Goal: Task Accomplishment & Management: Complete application form

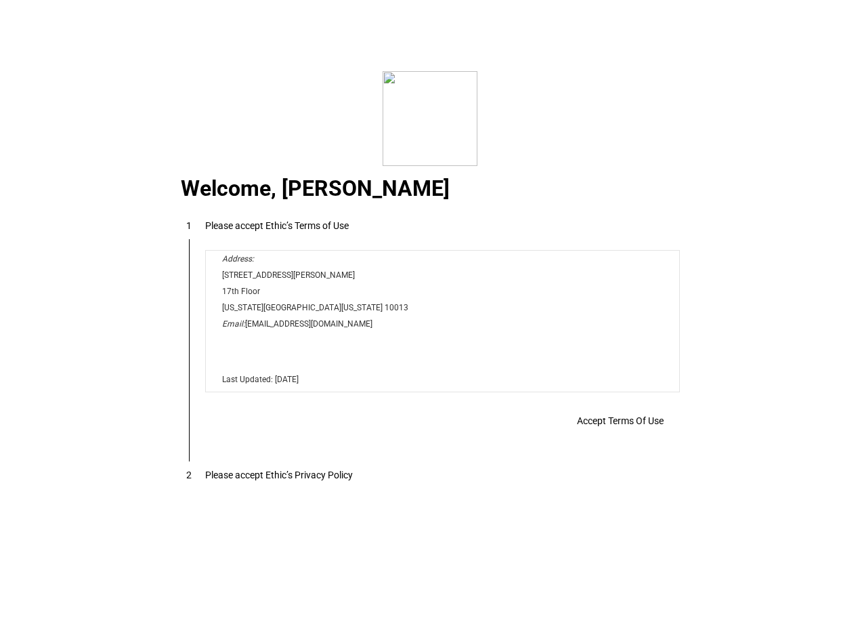
scroll to position [10966, 0]
click at [632, 418] on span "Accept Terms Of Use" at bounding box center [620, 420] width 87 height 11
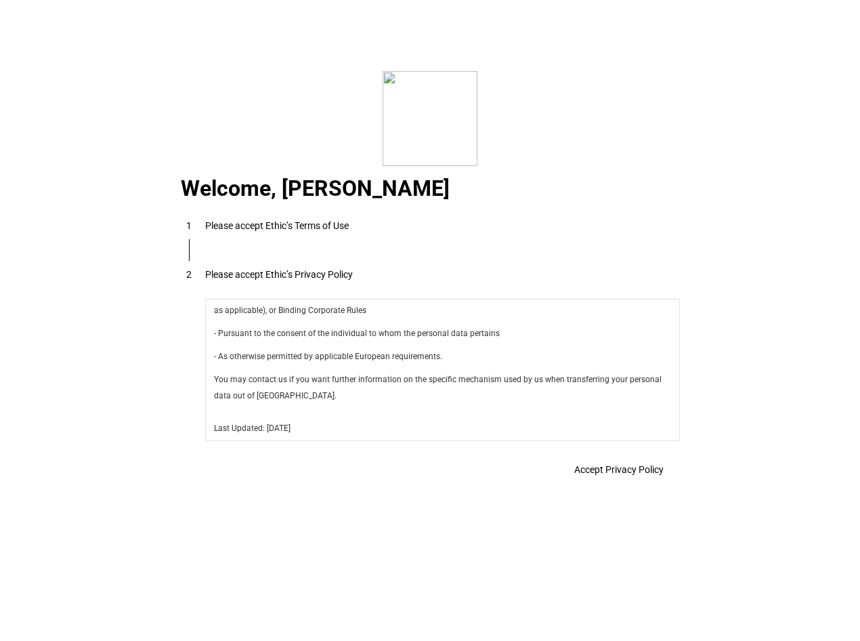
scroll to position [4820, 0]
click at [625, 475] on span "Accept Privacy Policy" at bounding box center [618, 469] width 89 height 11
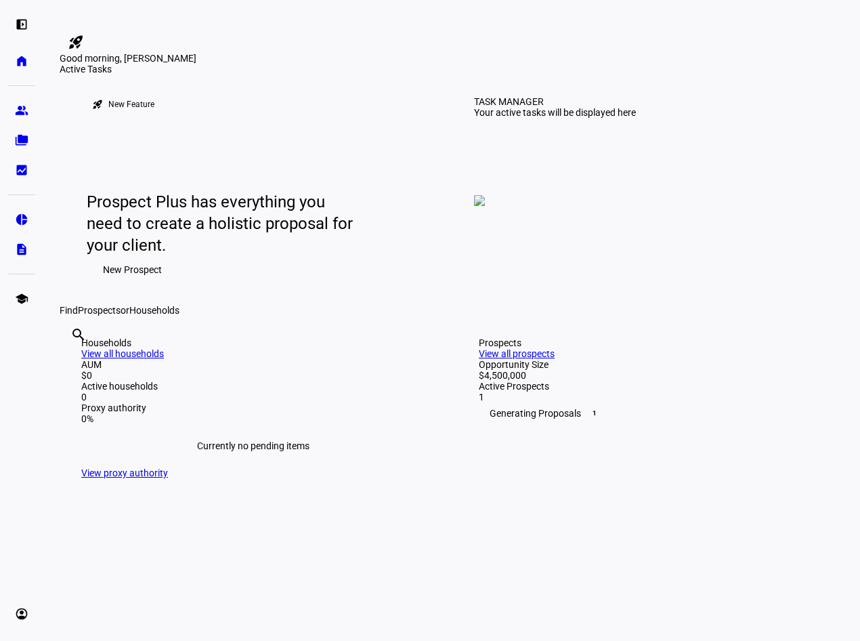
click at [126, 283] on span "New Prospect" at bounding box center [132, 269] width 59 height 27
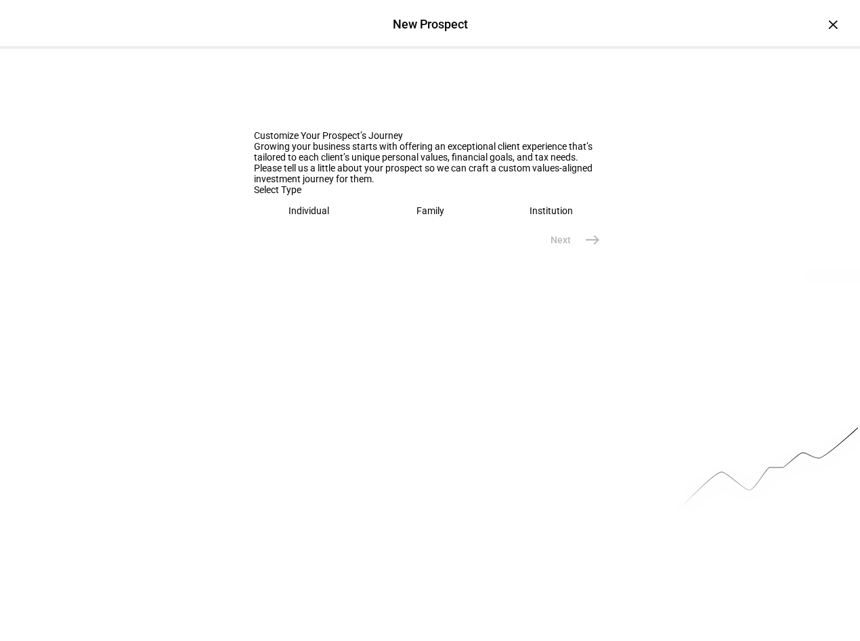
click at [554, 216] on div "Institution" at bounding box center [551, 210] width 43 height 11
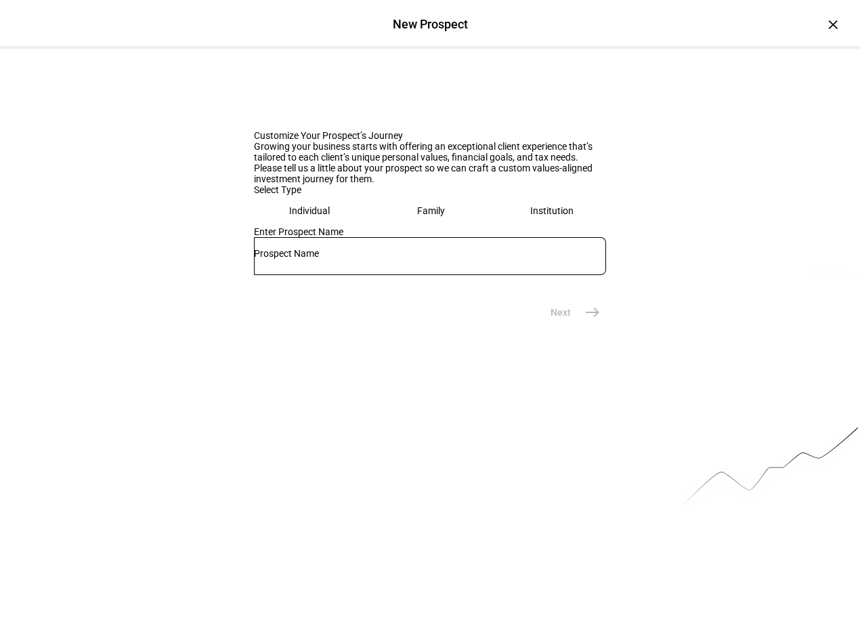
click at [315, 259] on input "text" at bounding box center [430, 253] width 352 height 11
type input "KALI Investments LLC"
click at [584, 320] on mat-icon "east" at bounding box center [592, 312] width 16 height 16
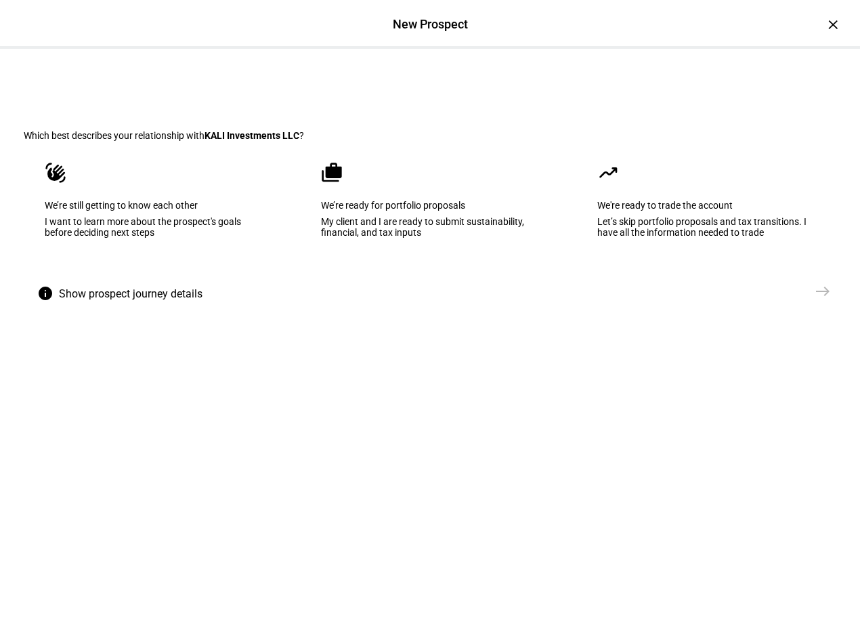
click at [41, 301] on mat-icon "info" at bounding box center [45, 293] width 16 height 16
